Goal: Understand process/instructions: Learn how to perform a task or action

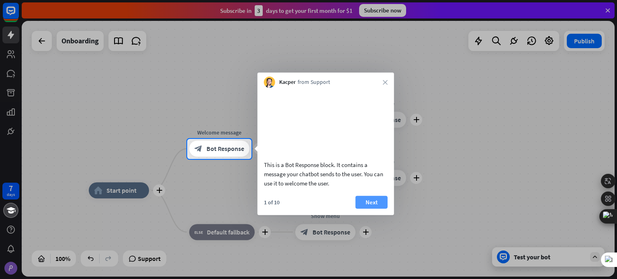
click at [362, 208] on button "Next" at bounding box center [371, 201] width 32 height 13
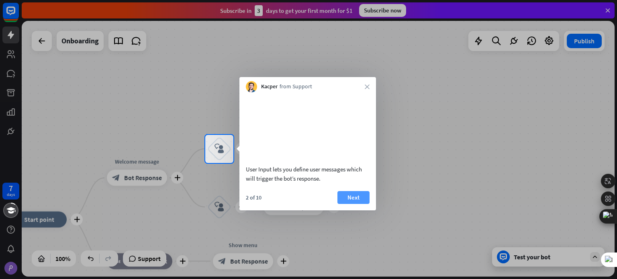
click at [356, 204] on button "Next" at bounding box center [353, 197] width 32 height 13
click at [356, 206] on div "plus home_2 Start point plus Welcome message block_bot_response Bot Response pl…" at bounding box center [318, 149] width 592 height 256
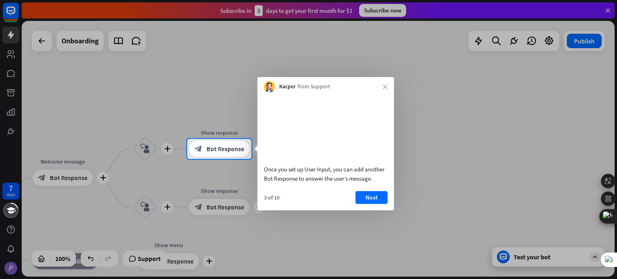
click at [355, 204] on button "Next" at bounding box center [371, 197] width 32 height 13
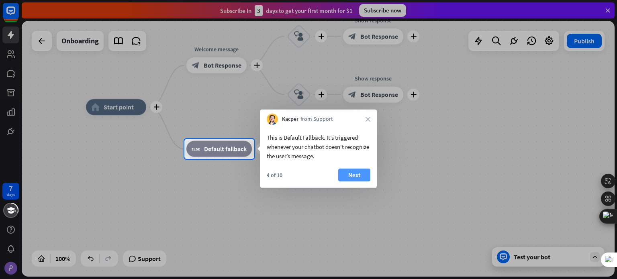
click at [354, 177] on button "Next" at bounding box center [354, 175] width 32 height 13
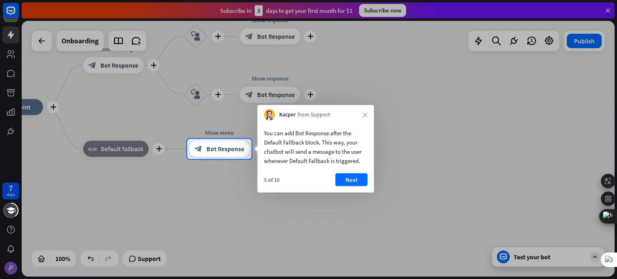
click at [354, 177] on button "Next" at bounding box center [351, 179] width 32 height 13
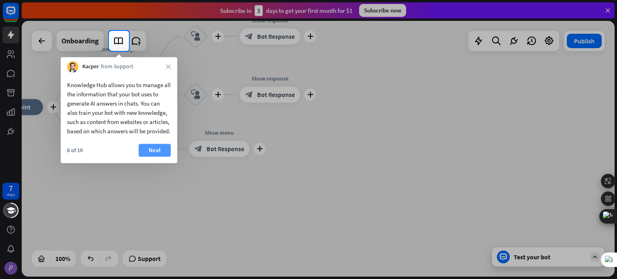
click at [154, 157] on button "Next" at bounding box center [154, 150] width 32 height 13
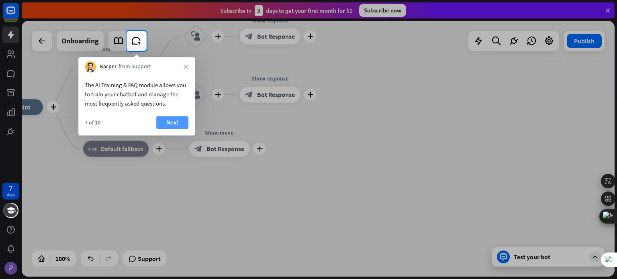
click at [166, 125] on button "Next" at bounding box center [172, 122] width 32 height 13
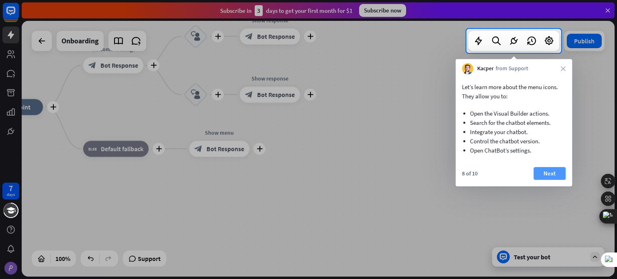
click at [548, 173] on button "Next" at bounding box center [549, 173] width 32 height 13
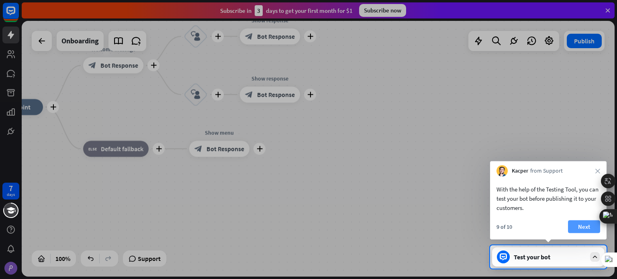
click at [586, 228] on button "Next" at bounding box center [584, 226] width 32 height 13
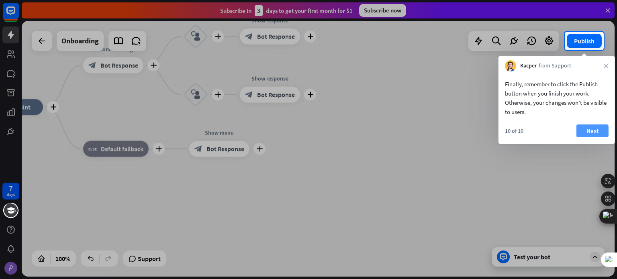
click at [583, 128] on button "Next" at bounding box center [592, 130] width 32 height 13
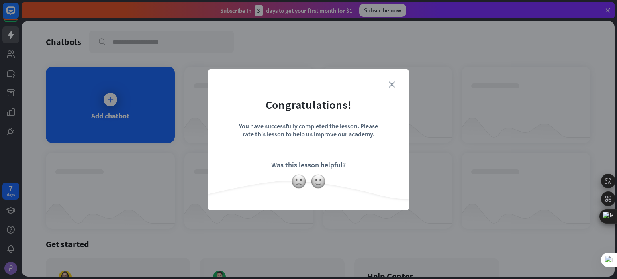
click at [393, 83] on icon "close" at bounding box center [392, 84] width 6 height 6
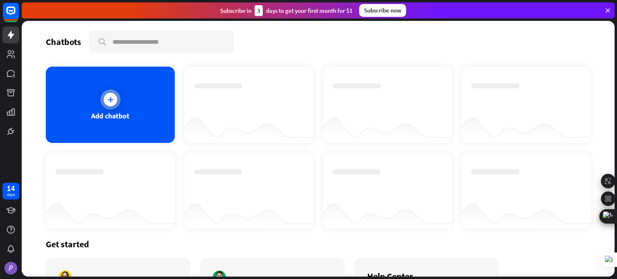
click at [107, 103] on div at bounding box center [111, 100] width 14 height 14
